Goal: Task Accomplishment & Management: Complete application form

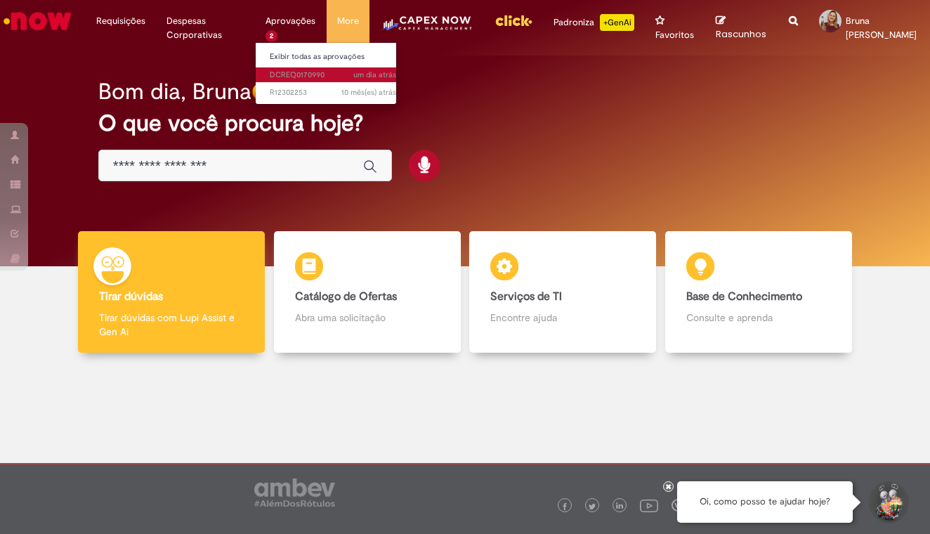
click at [296, 74] on span "um dia atrás um dia atrás DCREQ0170990" at bounding box center [333, 75] width 127 height 11
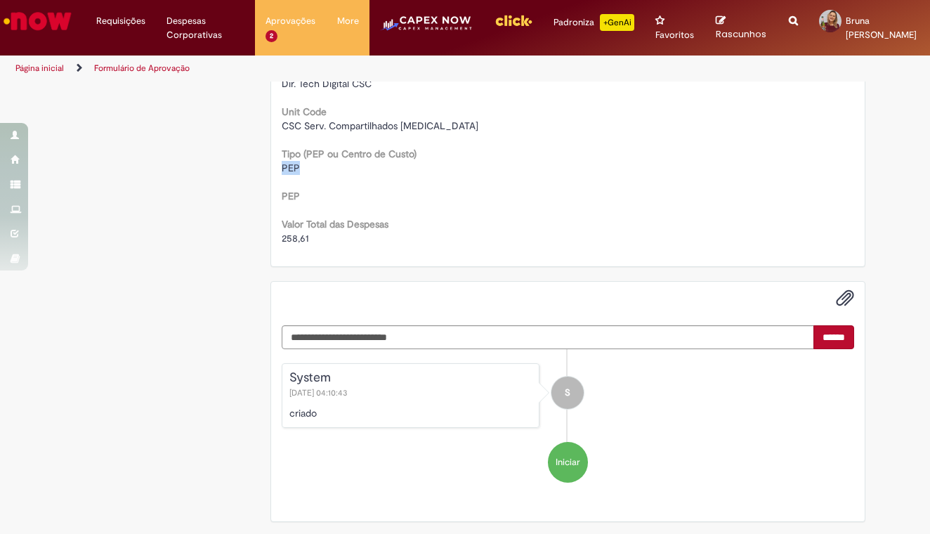
drag, startPoint x: 292, startPoint y: 167, endPoint x: 273, endPoint y: 167, distance: 19.0
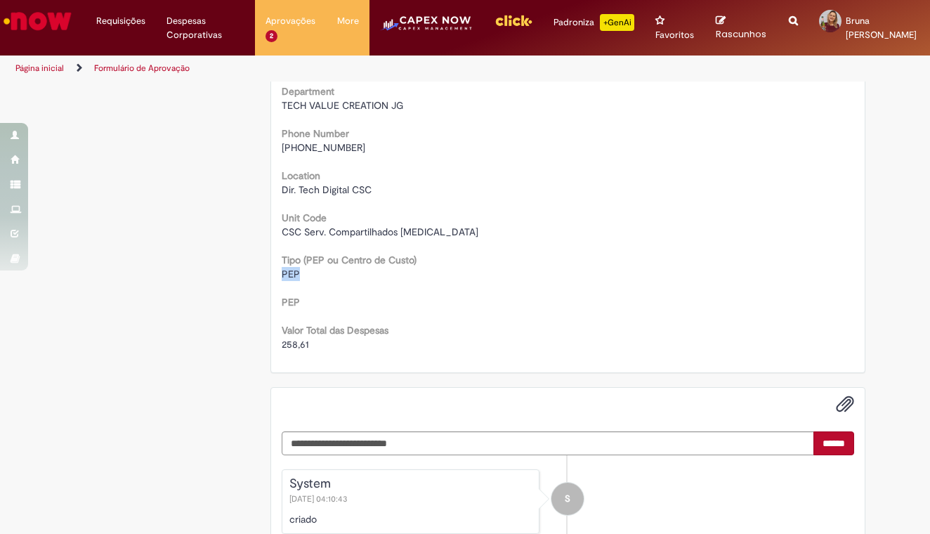
scroll to position [317, 0]
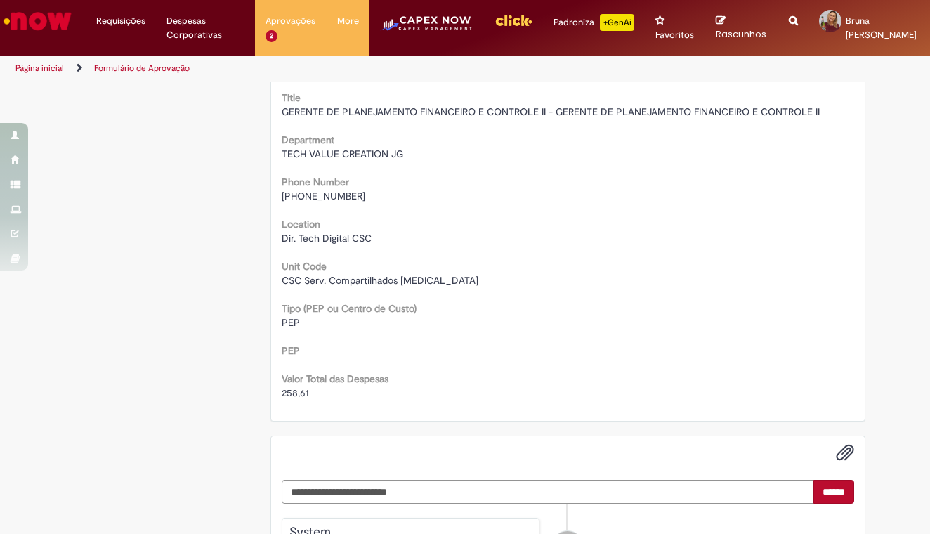
click at [339, 196] on span "[PHONE_NUMBER]" at bounding box center [324, 196] width 84 height 13
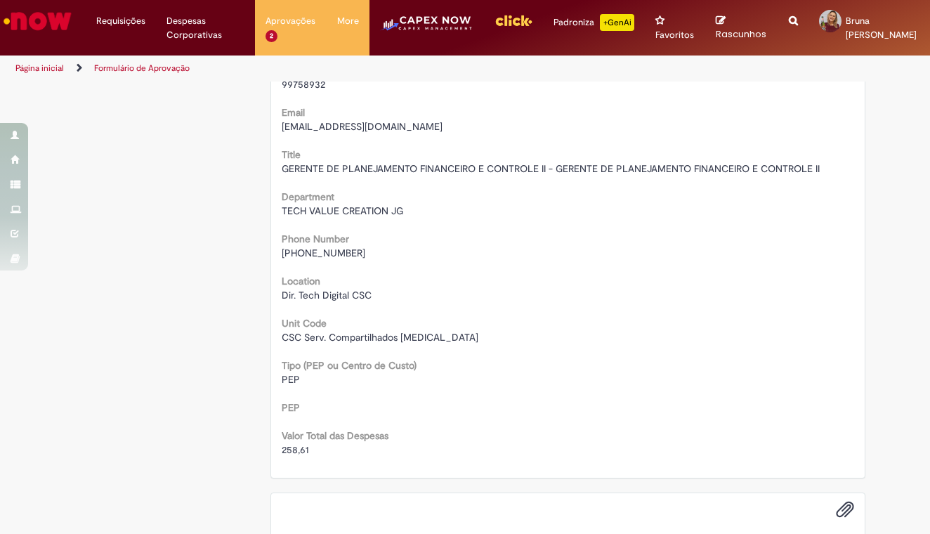
scroll to position [282, 0]
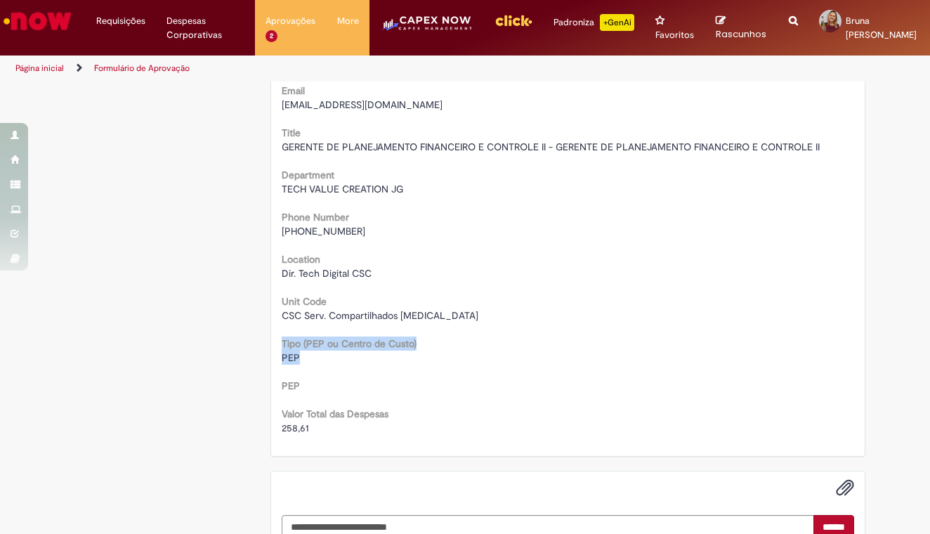
drag, startPoint x: 277, startPoint y: 345, endPoint x: 420, endPoint y: 355, distance: 143.0
click at [420, 355] on div "Tipo (PEP ou Centro de Custo) PEP" at bounding box center [568, 349] width 573 height 32
click at [338, 339] on b "Tipo (PEP ou Centro de Custo)" at bounding box center [349, 343] width 135 height 13
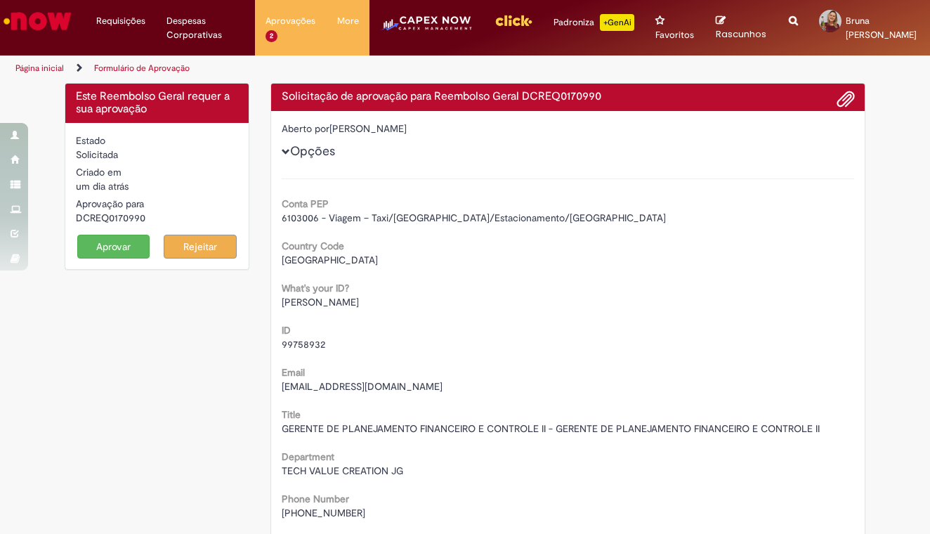
scroll to position [0, 0]
click at [282, 152] on span "Opções" at bounding box center [286, 152] width 8 height 8
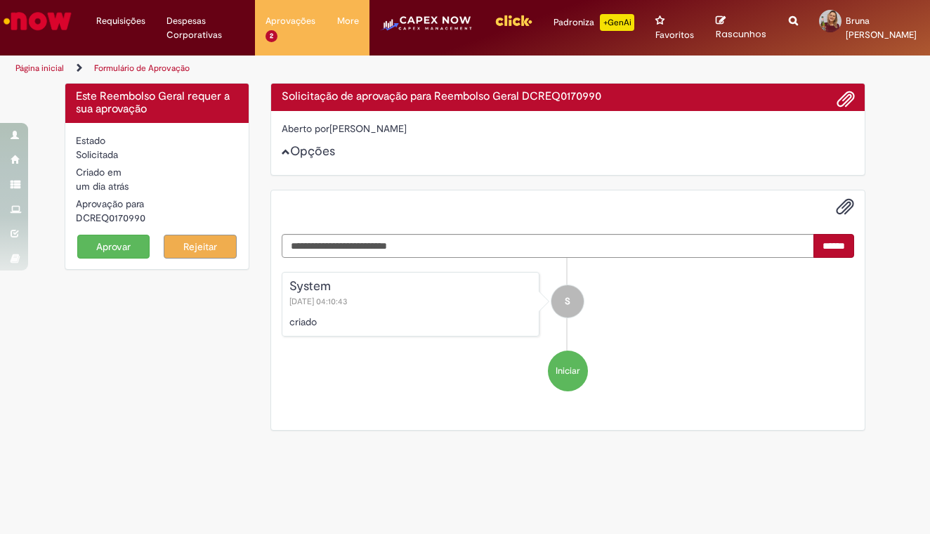
click at [279, 152] on div "Aberto por [PERSON_NAME] Opções" at bounding box center [568, 143] width 595 height 64
click at [0, 0] on button "Opções" at bounding box center [0, 0] width 0 height 0
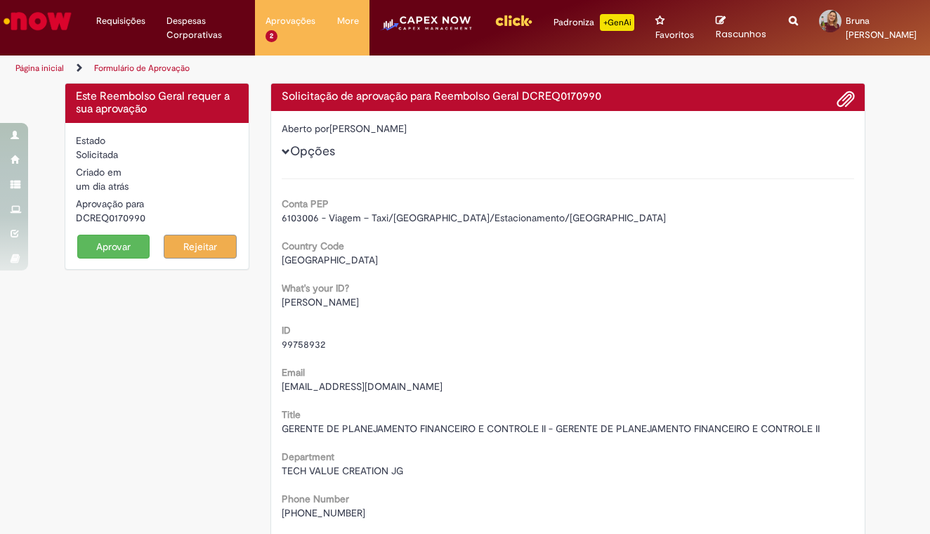
click at [113, 247] on button "Aprovar" at bounding box center [113, 247] width 73 height 24
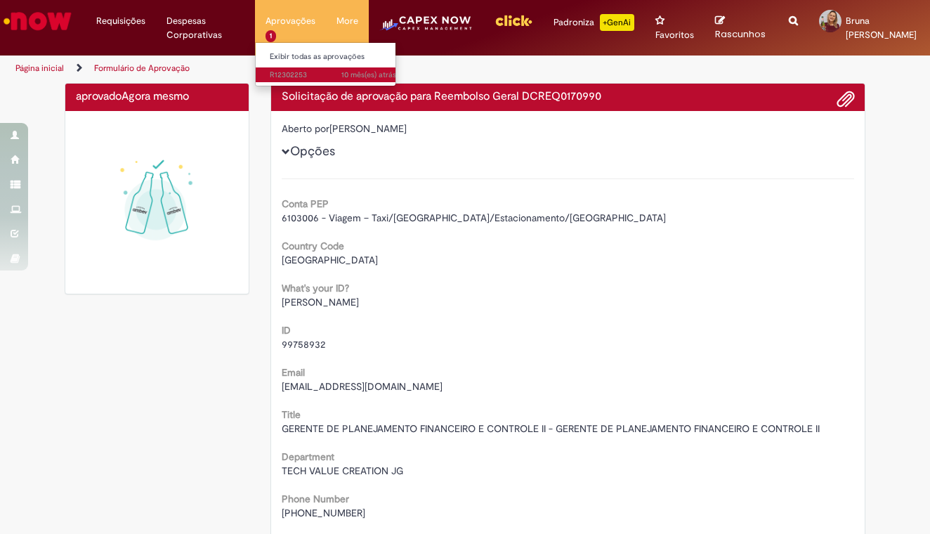
click at [290, 74] on span "10 mês(es) atrás 10 meses atrás R12302253" at bounding box center [333, 75] width 127 height 11
click at [290, 72] on span "10 mês(es) atrás 10 meses atrás R12302253" at bounding box center [333, 75] width 127 height 11
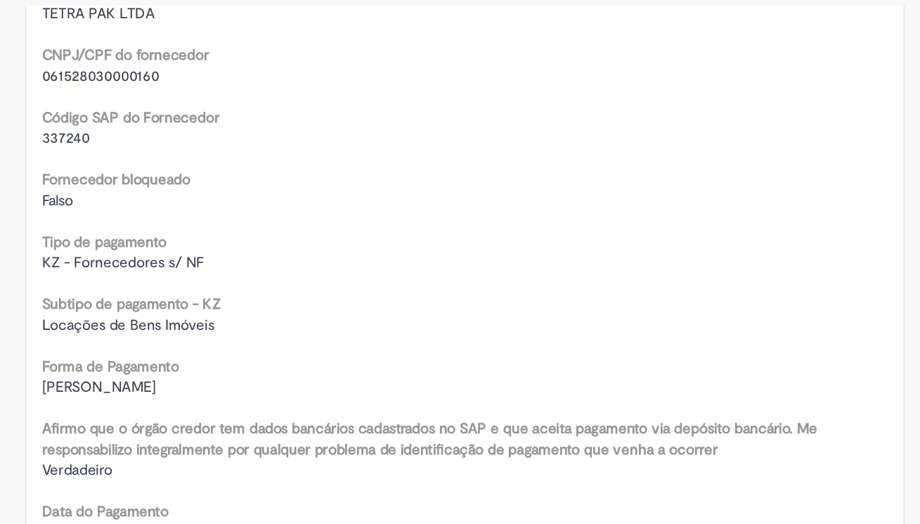
scroll to position [834, 0]
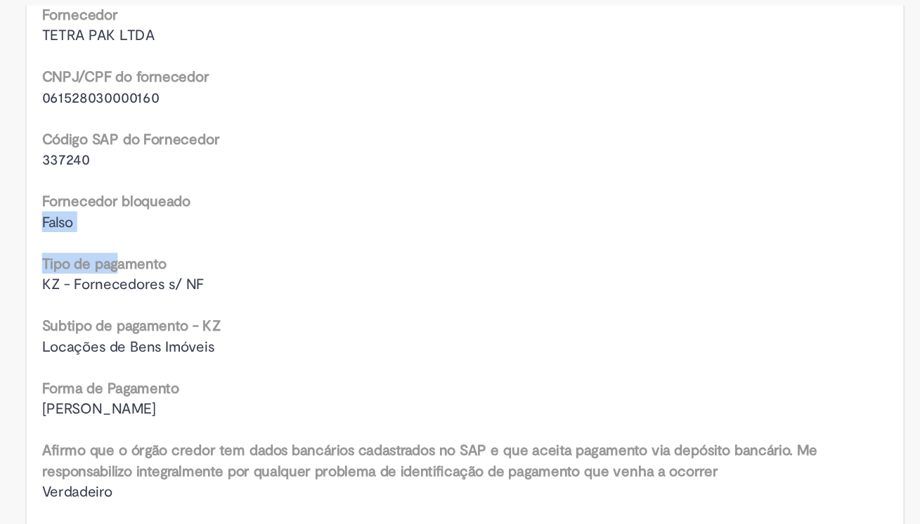
drag, startPoint x: 181, startPoint y: 140, endPoint x: 79, endPoint y: 170, distance: 105.6
click at [276, 170] on div "Country Code BR Favorecido ID BRFOC163205 Email [EMAIL_ADDRESS][DOMAIN_NAME] Tí…" at bounding box center [562, 190] width 573 height 1578
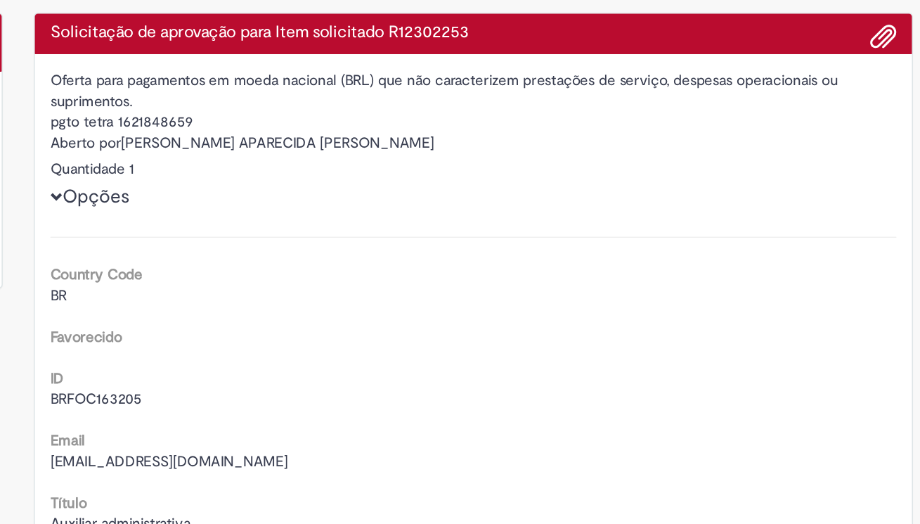
scroll to position [0, 0]
